Goal: Information Seeking & Learning: Check status

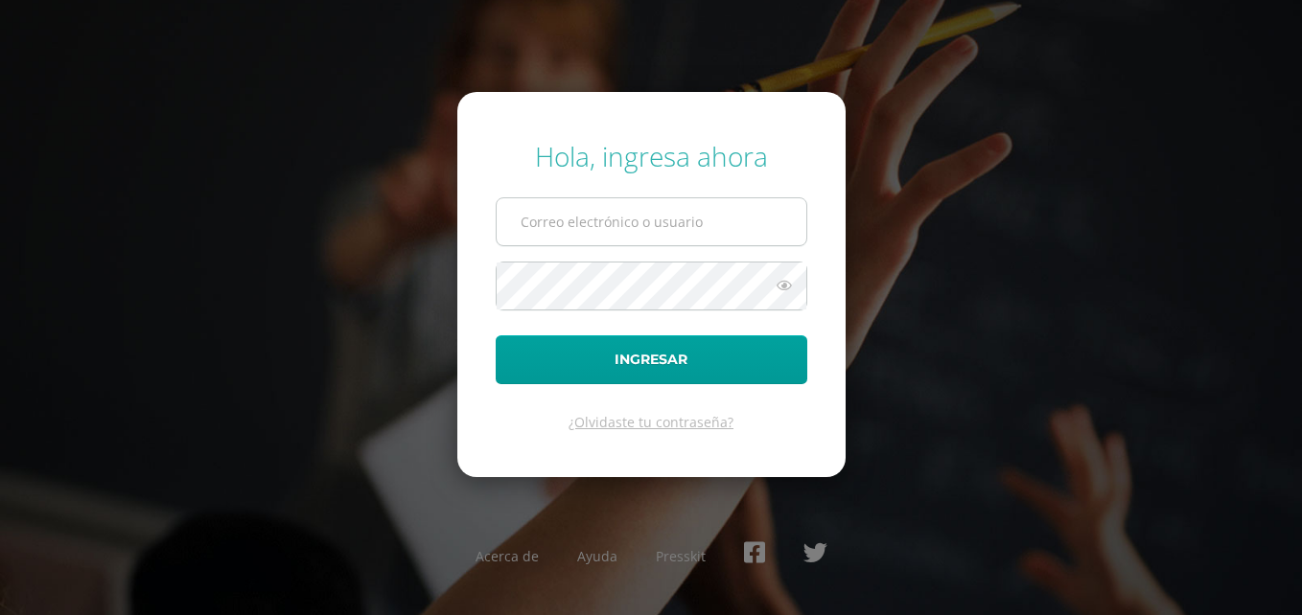
type input "lajardineriagt@gmail.com"
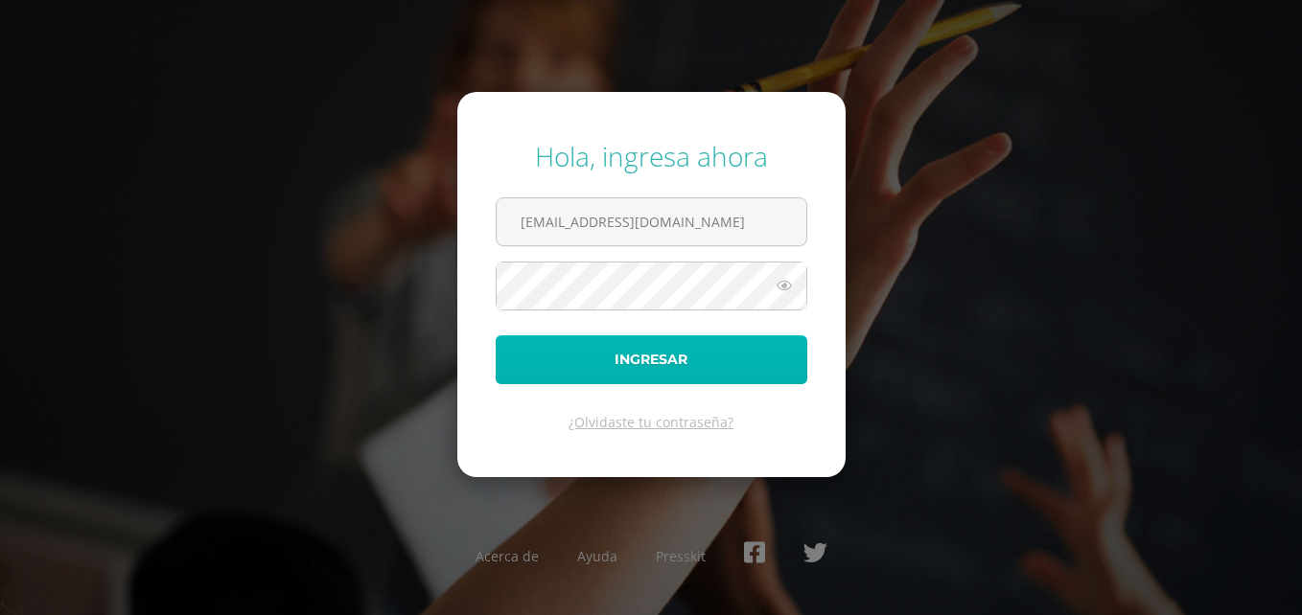
click at [622, 373] on button "Ingresar" at bounding box center [652, 360] width 312 height 49
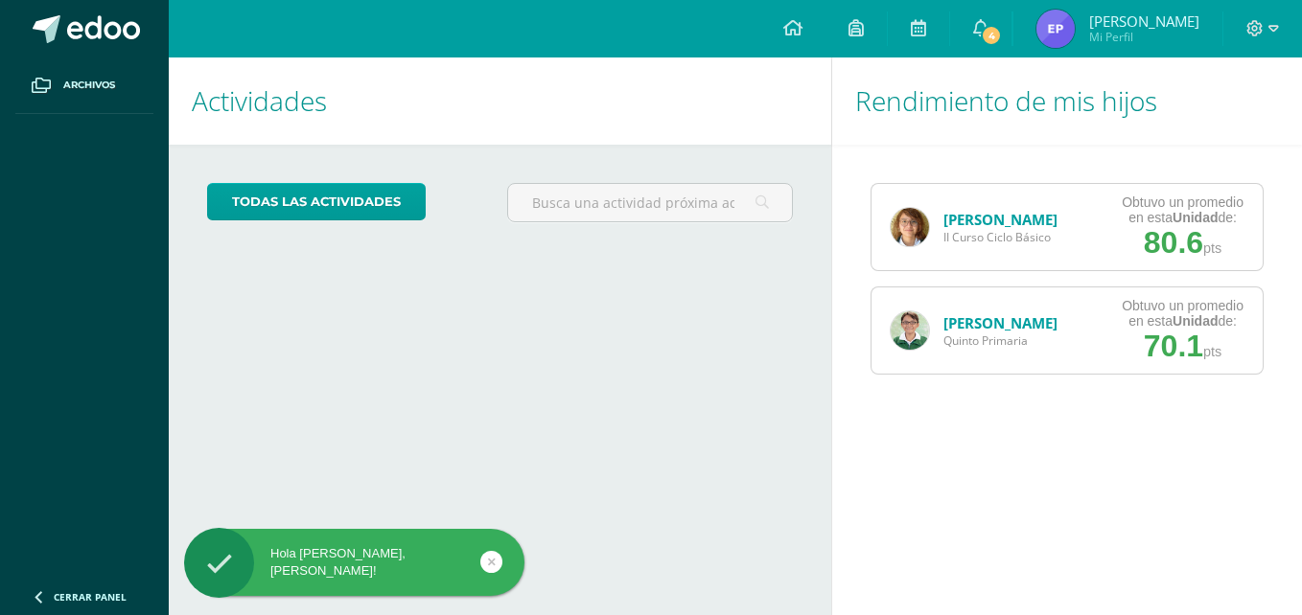
click at [1080, 238] on div "Lourdes Orozco II Curso Ciclo Básico Obtuvo un promedio en esta Unidad de: 80.6…" at bounding box center [1066, 227] width 393 height 88
click at [992, 35] on span "4" at bounding box center [991, 35] width 21 height 21
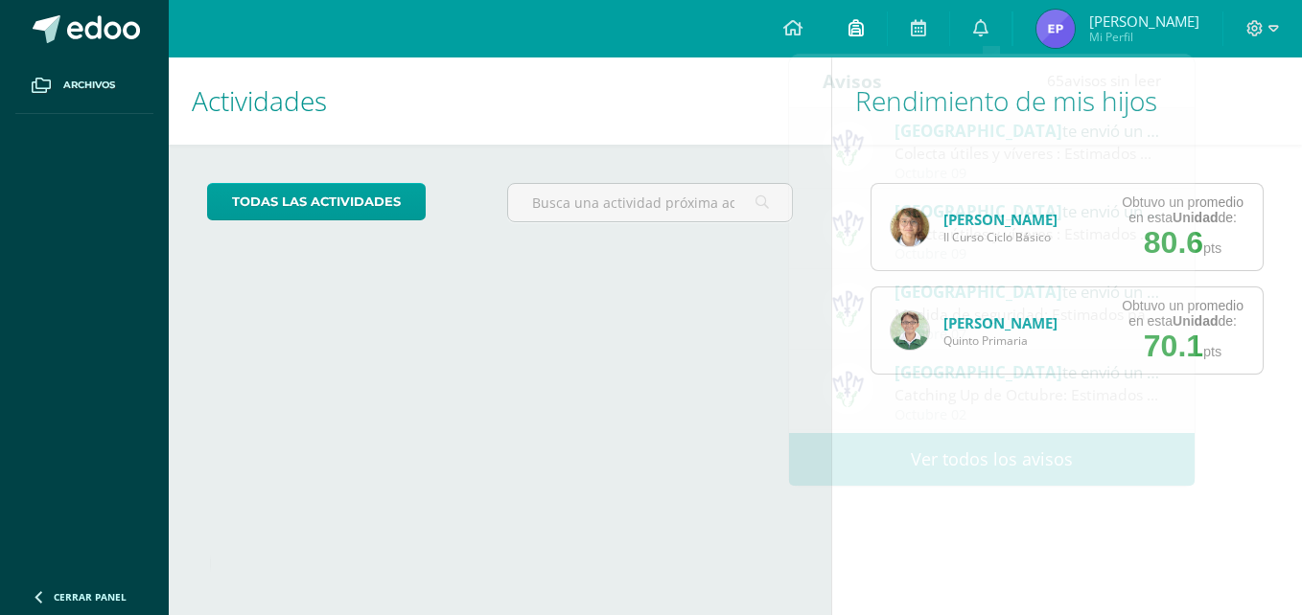
click at [864, 20] on icon at bounding box center [855, 27] width 15 height 17
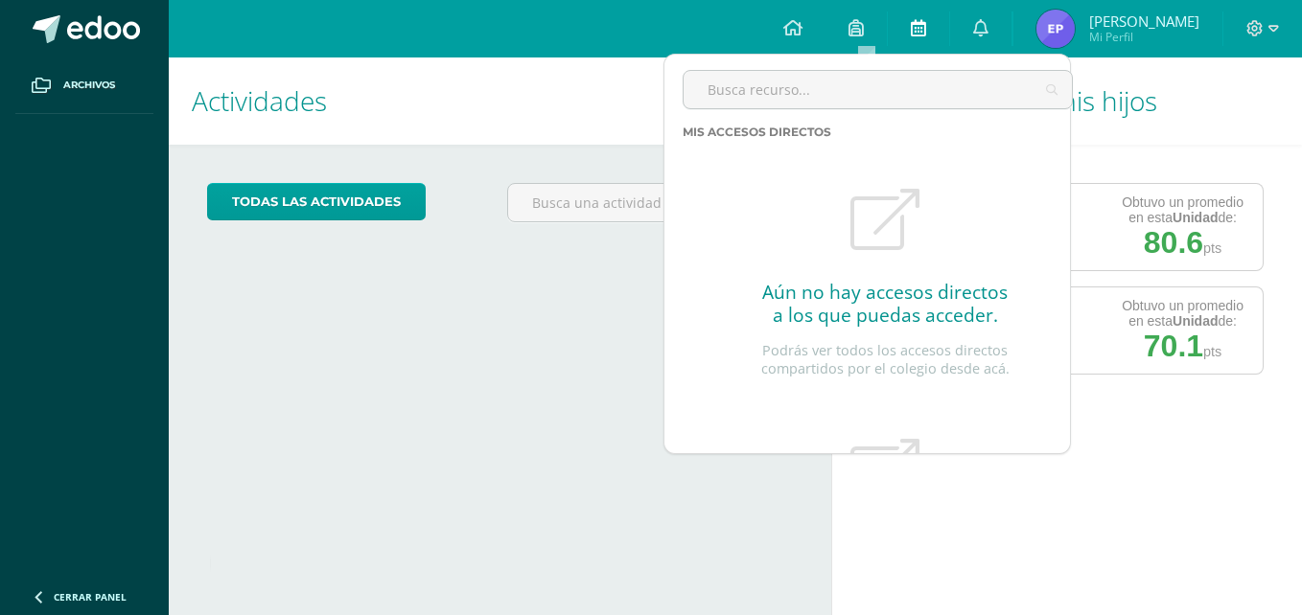
click at [904, 35] on link at bounding box center [918, 29] width 61 height 58
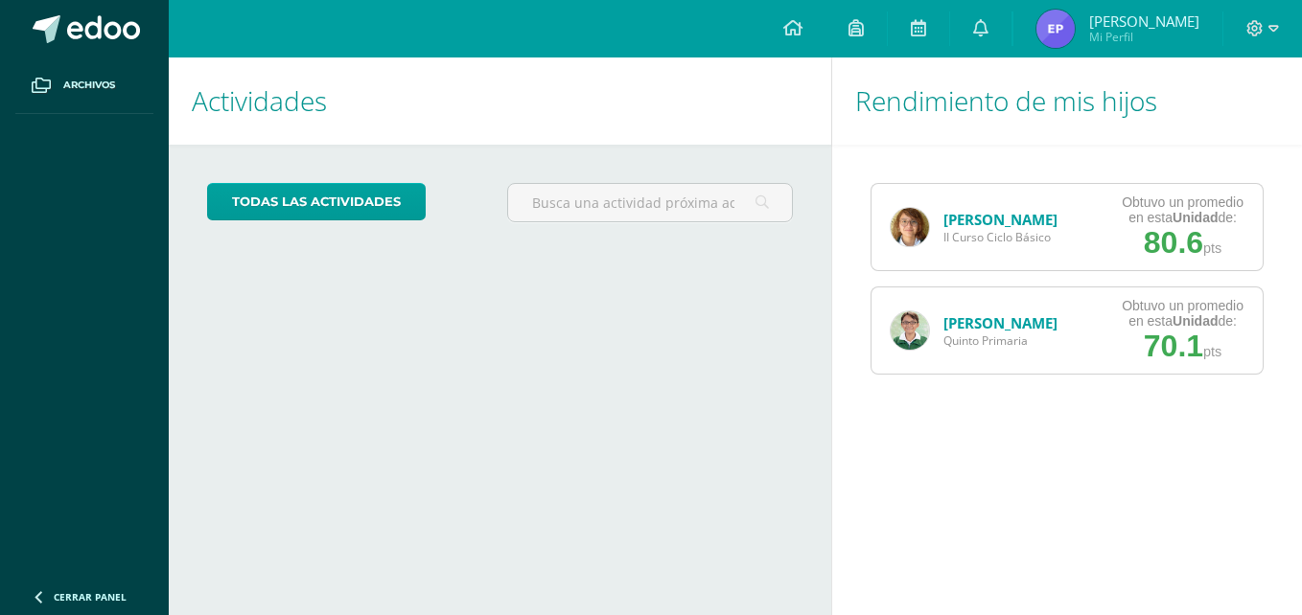
click at [1065, 47] on img at bounding box center [1055, 29] width 38 height 38
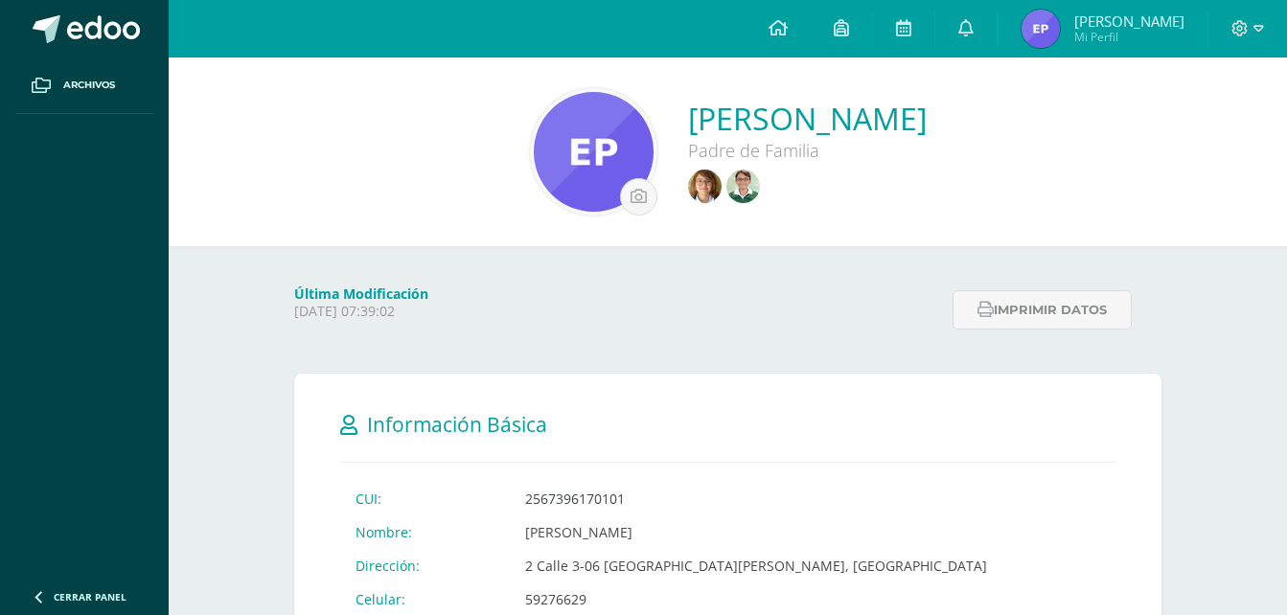
scroll to position [31, 0]
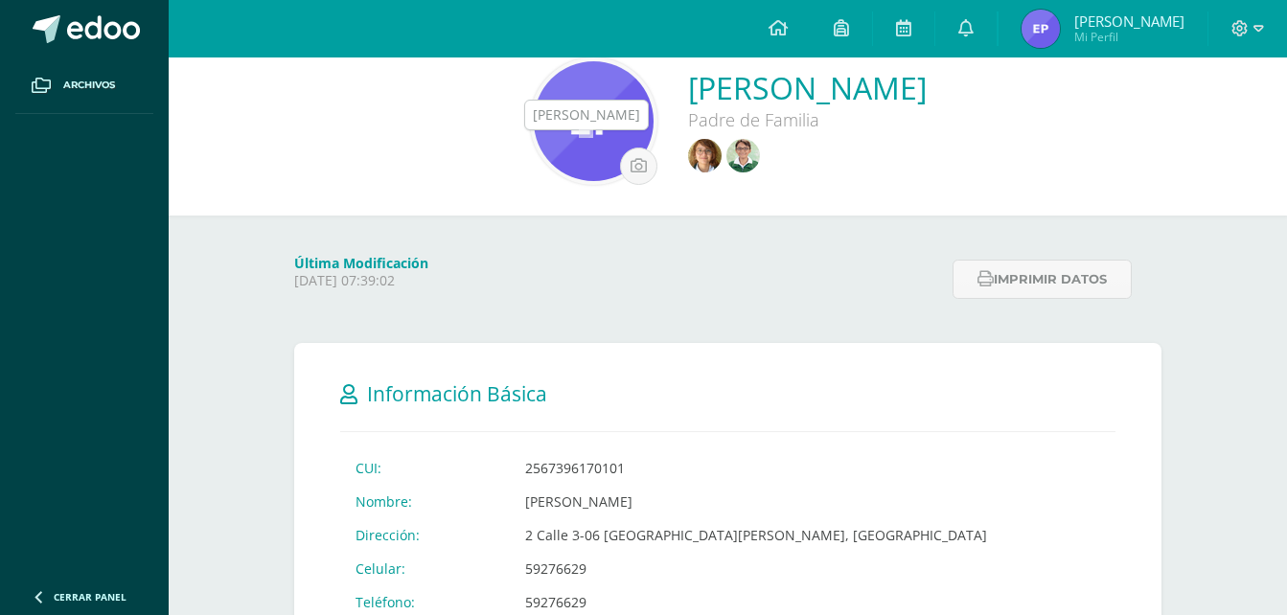
click at [688, 164] on img at bounding box center [705, 156] width 34 height 34
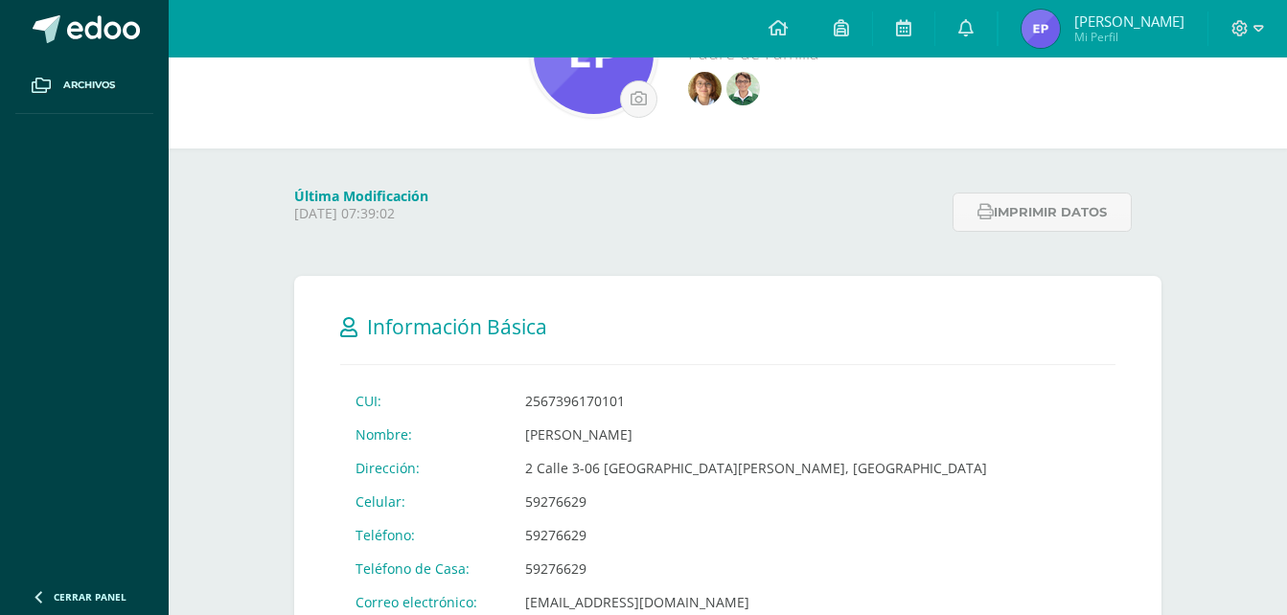
scroll to position [74, 0]
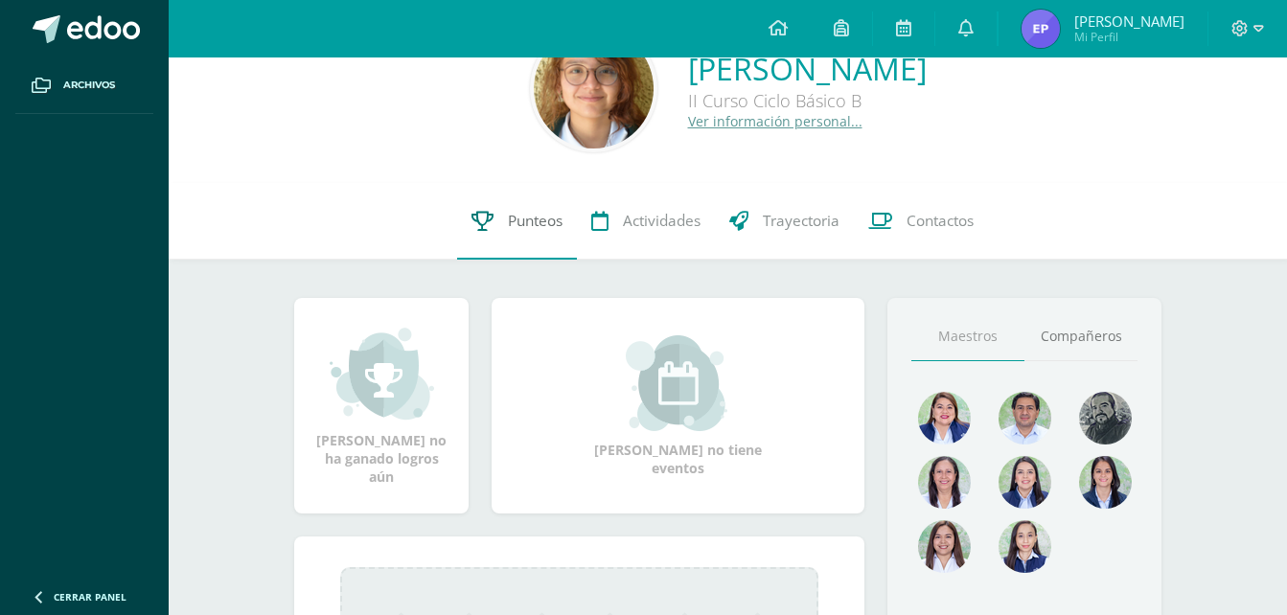
scroll to position [65, 0]
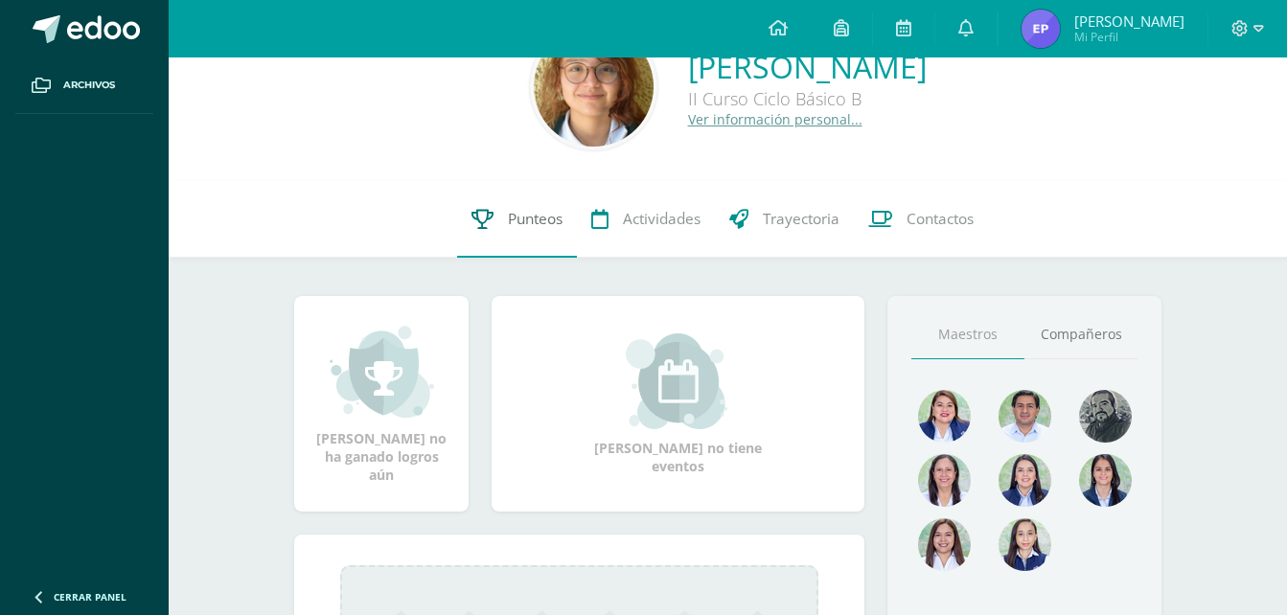
click at [533, 228] on span "Punteos" at bounding box center [535, 219] width 55 height 20
click at [520, 224] on span "Punteos" at bounding box center [535, 219] width 55 height 20
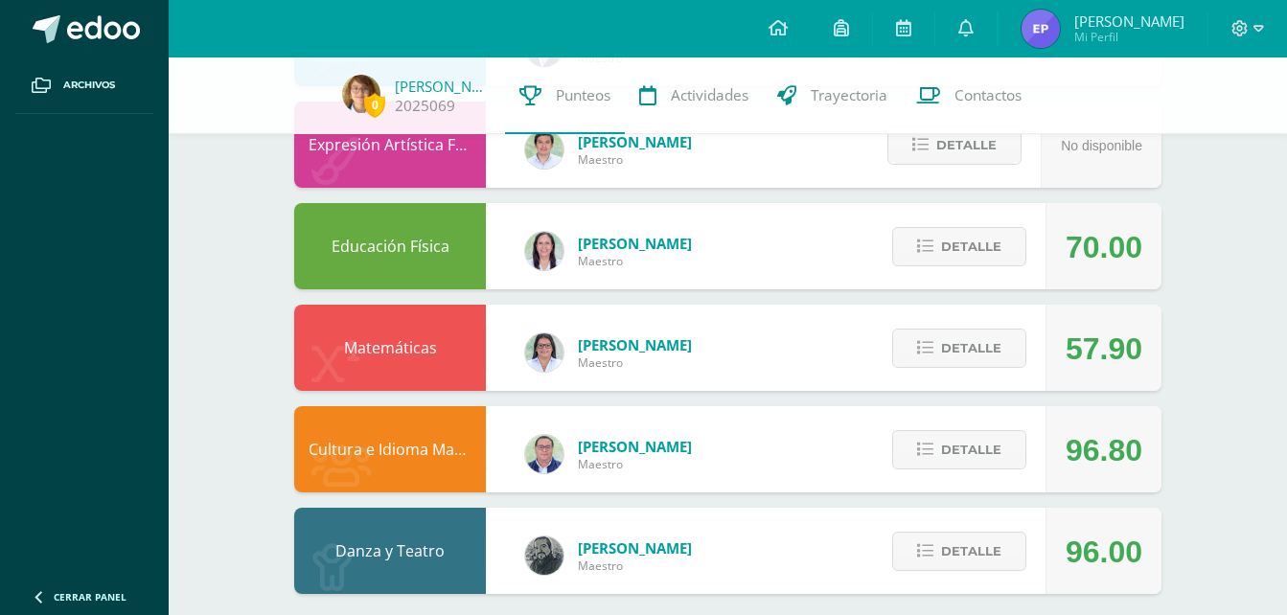
scroll to position [1234, 0]
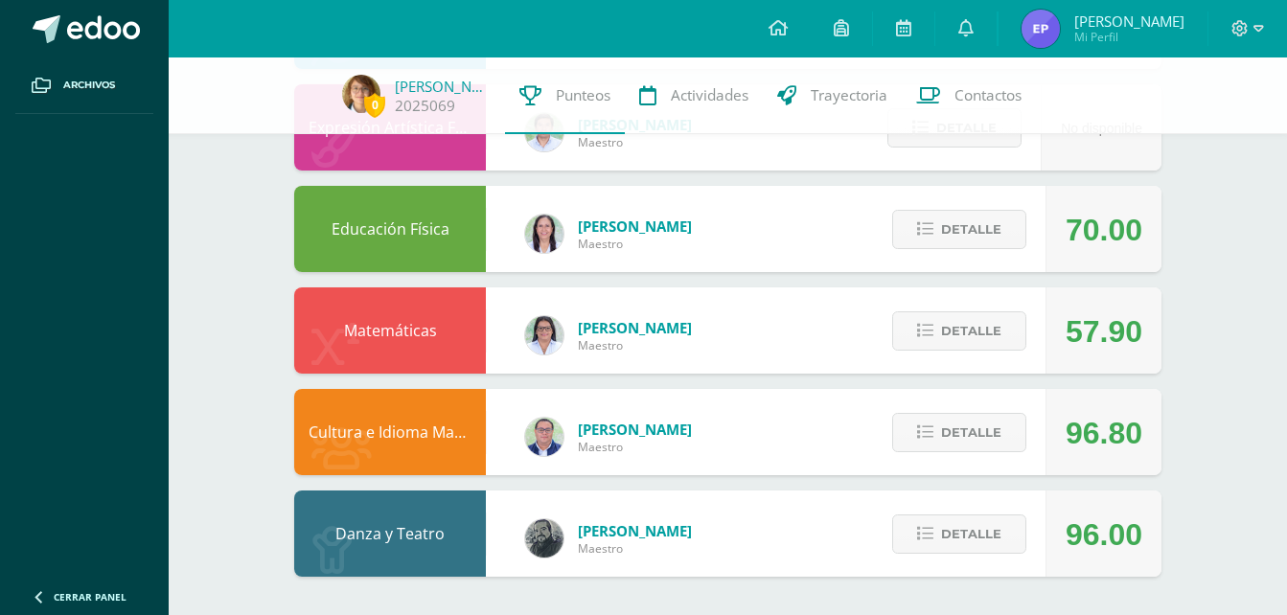
click at [939, 297] on div "Detalle" at bounding box center [955, 331] width 182 height 86
click at [942, 359] on div "Detalle" at bounding box center [955, 331] width 182 height 86
click at [943, 350] on button "Detalle" at bounding box center [960, 331] width 134 height 39
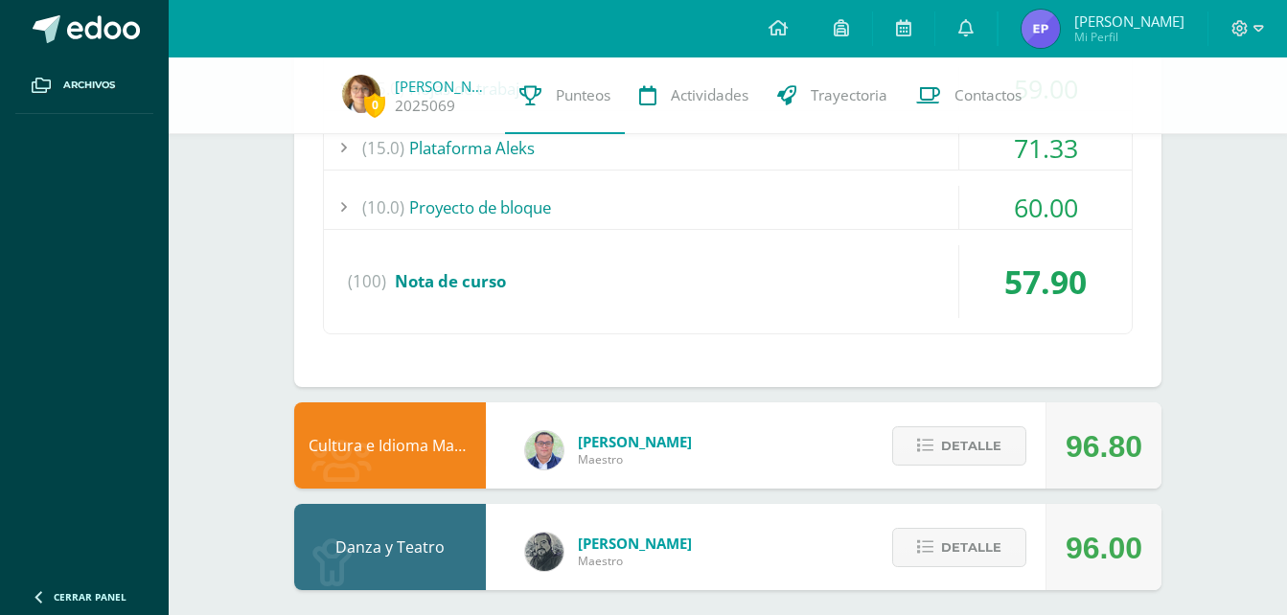
scroll to position [1781, 0]
